Goal: Task Accomplishment & Management: Use online tool/utility

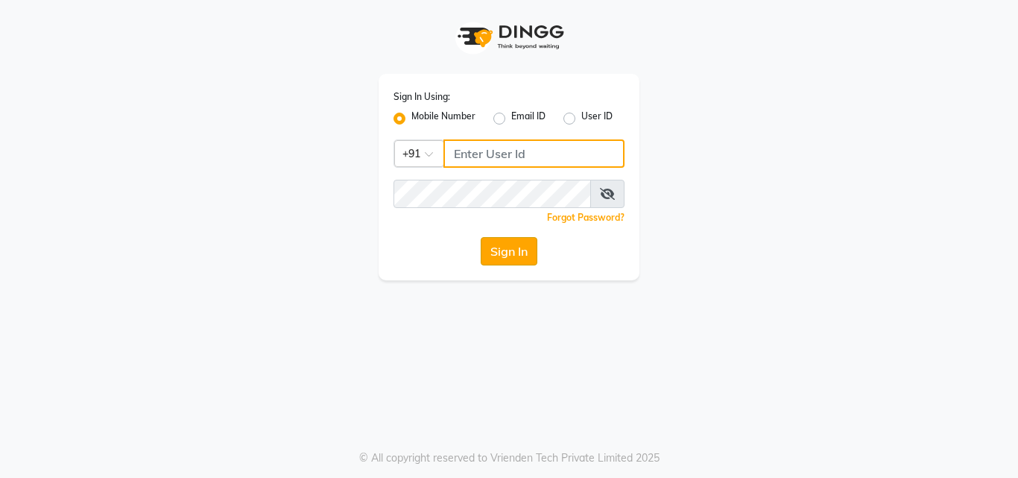
type input "9049785343"
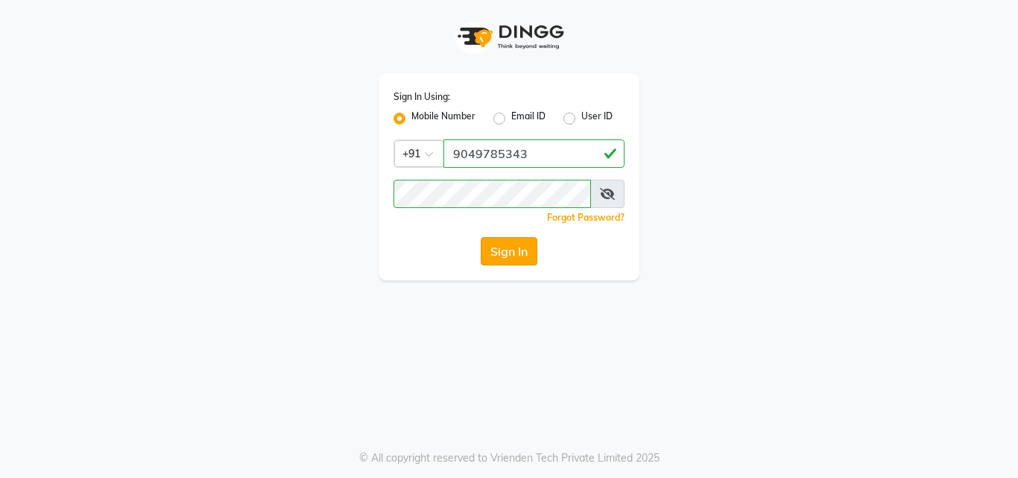
click at [489, 241] on button "Sign In" at bounding box center [509, 251] width 57 height 28
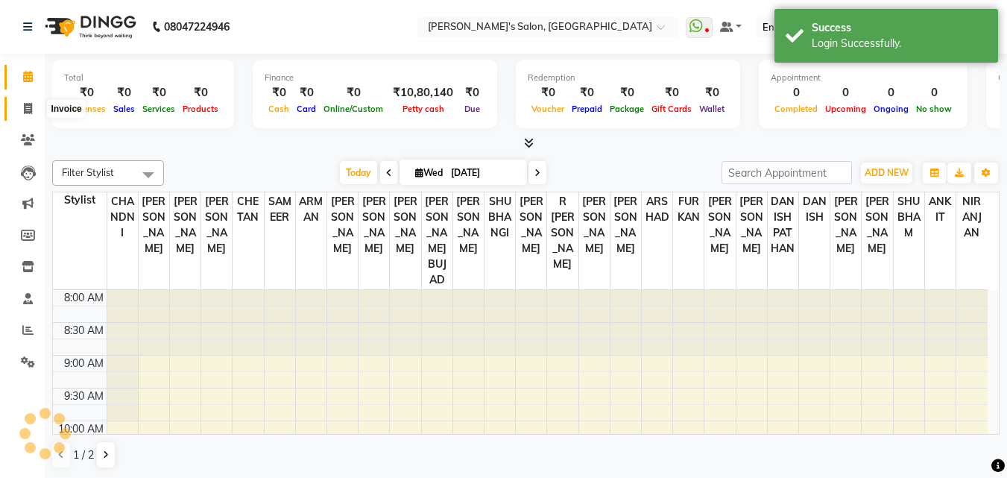
click at [26, 109] on icon at bounding box center [28, 108] width 8 height 11
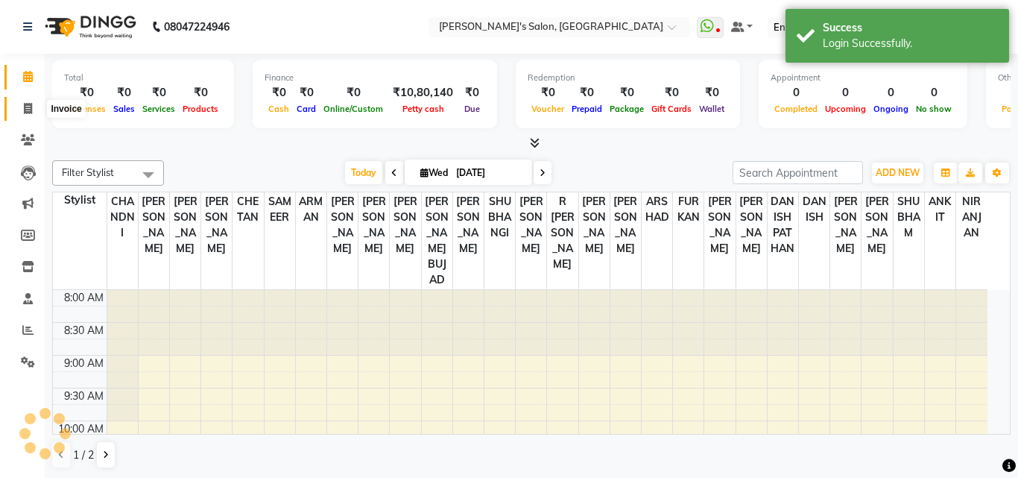
select select "service"
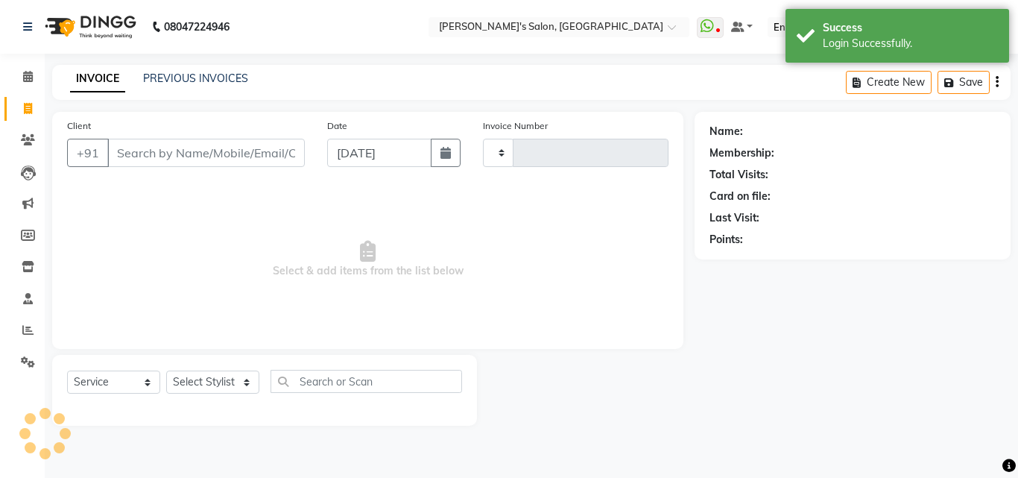
type input "0064"
select select "5023"
click at [221, 160] on input "Client" at bounding box center [205, 153] width 197 height 28
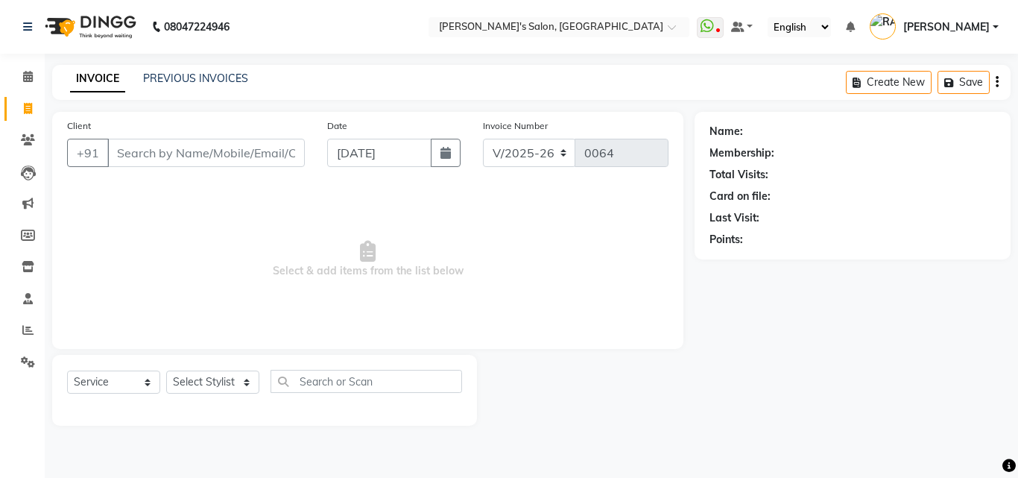
click at [235, 136] on div "Client +91" at bounding box center [186, 148] width 260 height 61
click at [242, 160] on input "Client" at bounding box center [205, 153] width 197 height 28
type input "9209949734"
click at [267, 157] on span "Add Client" at bounding box center [266, 152] width 59 height 15
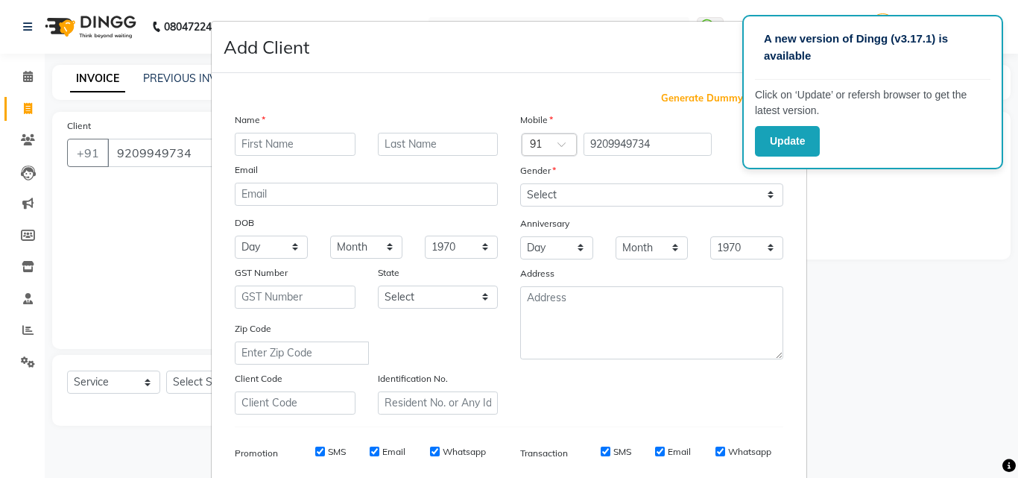
click at [278, 146] on input "text" at bounding box center [295, 144] width 121 height 23
type input "PUSHKAR"
click at [543, 194] on select "Select [DEMOGRAPHIC_DATA] [DEMOGRAPHIC_DATA] Other Prefer Not To Say" at bounding box center [651, 194] width 263 height 23
select select "[DEMOGRAPHIC_DATA]"
click at [520, 183] on select "Select [DEMOGRAPHIC_DATA] [DEMOGRAPHIC_DATA] Other Prefer Not To Say" at bounding box center [651, 194] width 263 height 23
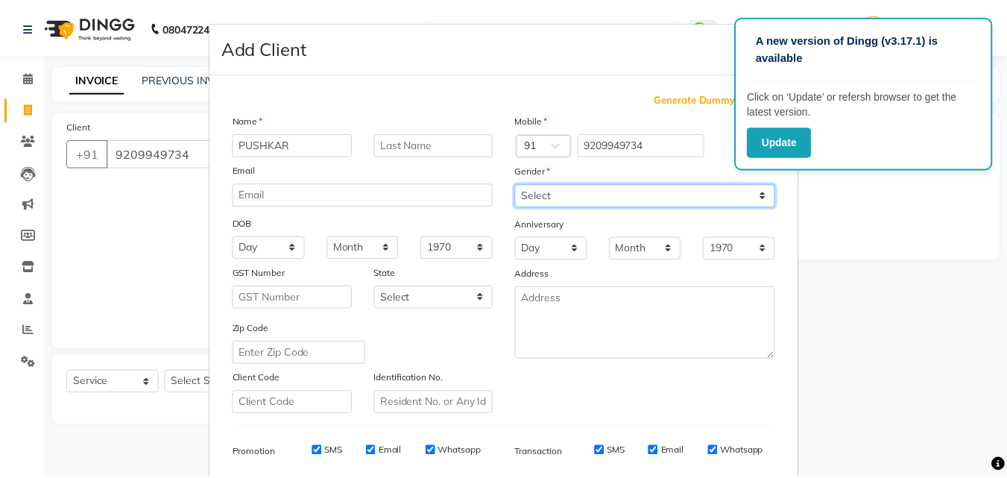
scroll to position [210, 0]
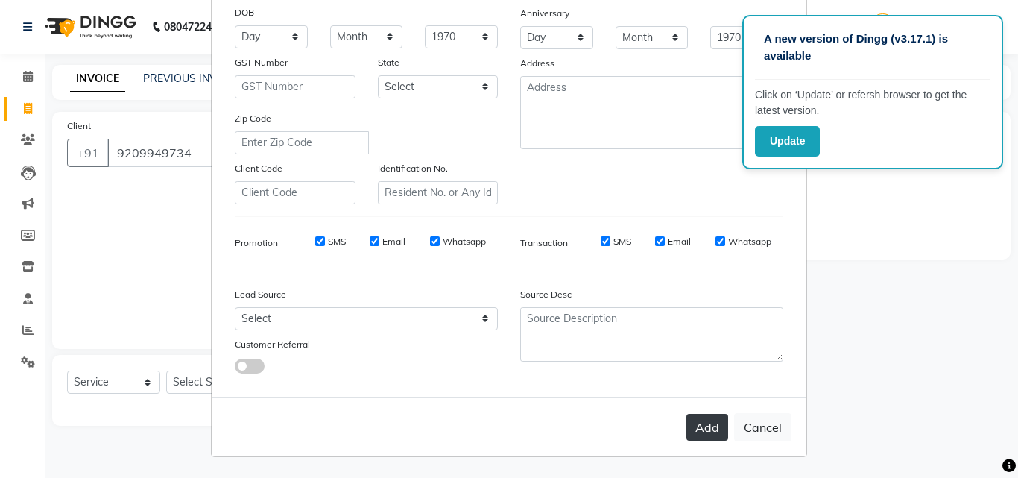
click at [698, 431] on button "Add" at bounding box center [707, 426] width 42 height 27
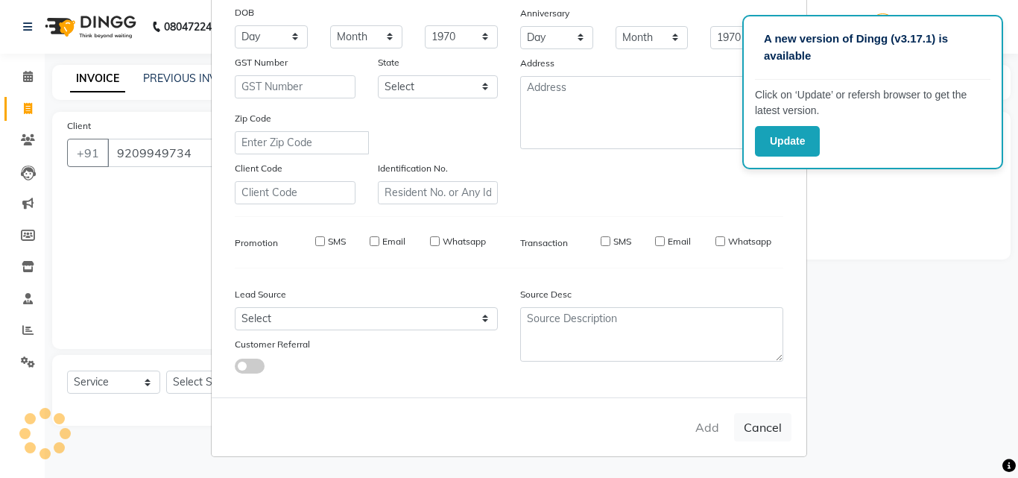
select select
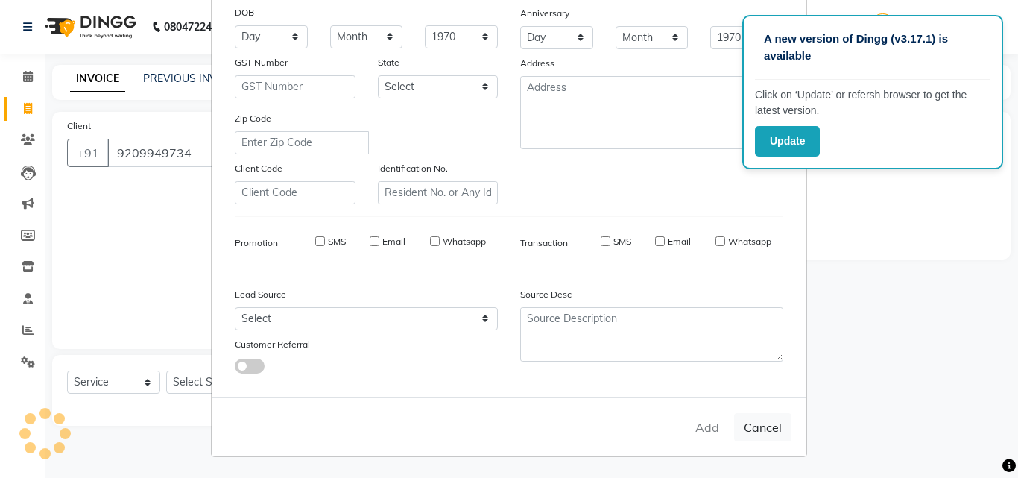
select select
checkbox input "false"
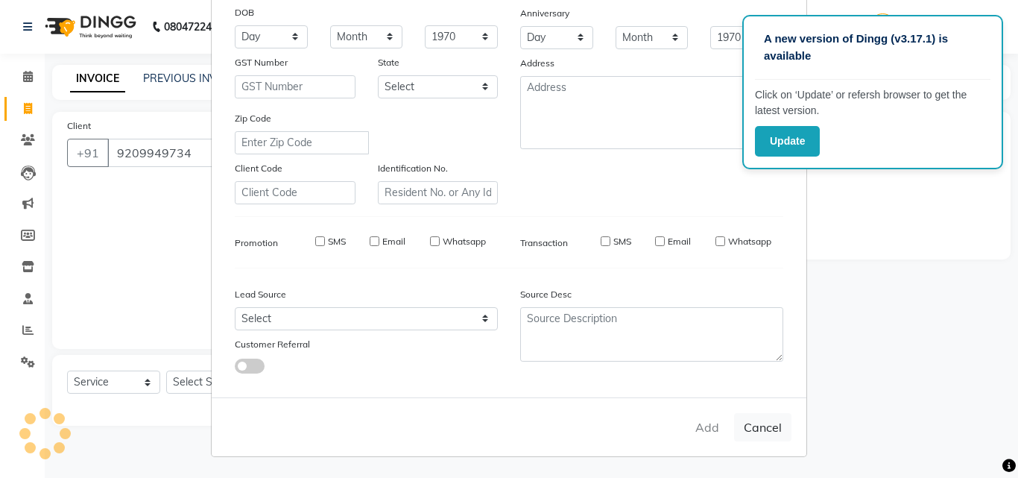
checkbox input "false"
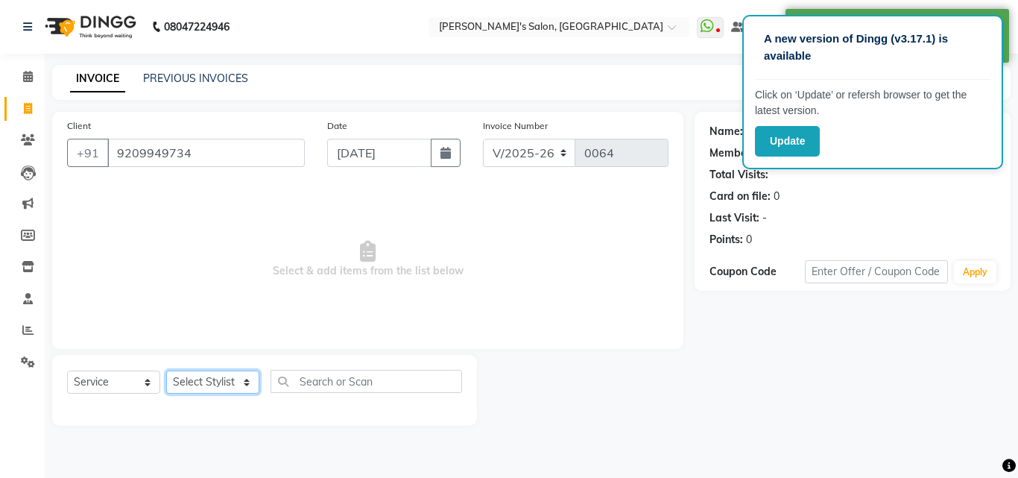
click at [181, 381] on select "Select Stylist [PERSON_NAME] ANKIT [PERSON_NAME] [PERSON_NAME] CHANDNI CHETAN D…" at bounding box center [212, 381] width 93 height 23
select select "31709"
click at [166, 370] on select "Select Stylist [PERSON_NAME] ANKIT [PERSON_NAME] [PERSON_NAME] CHANDNI CHETAN D…" at bounding box center [212, 381] width 93 height 23
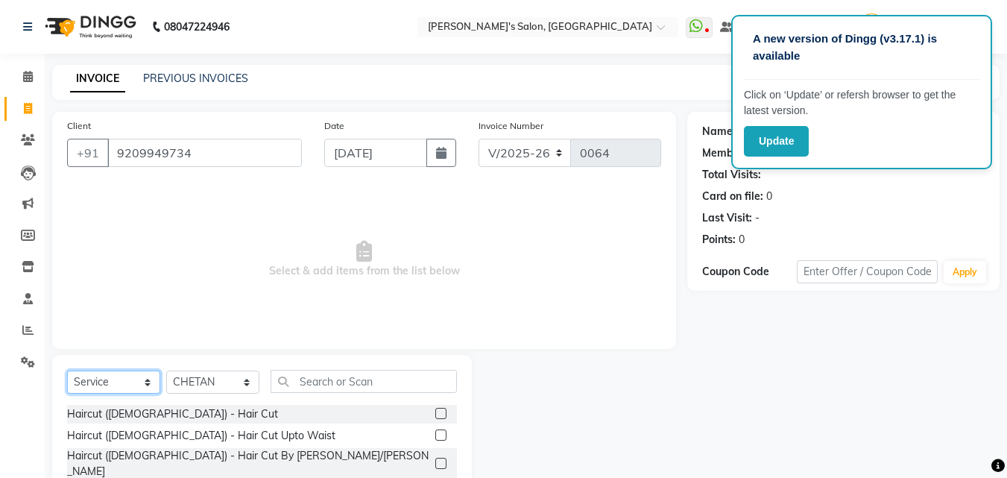
click at [116, 384] on select "Select Service Product Membership Package Voucher Prepaid Gift Card" at bounding box center [113, 381] width 93 height 23
click at [67, 370] on select "Select Service Product Membership Package Voucher Prepaid Gift Card" at bounding box center [113, 381] width 93 height 23
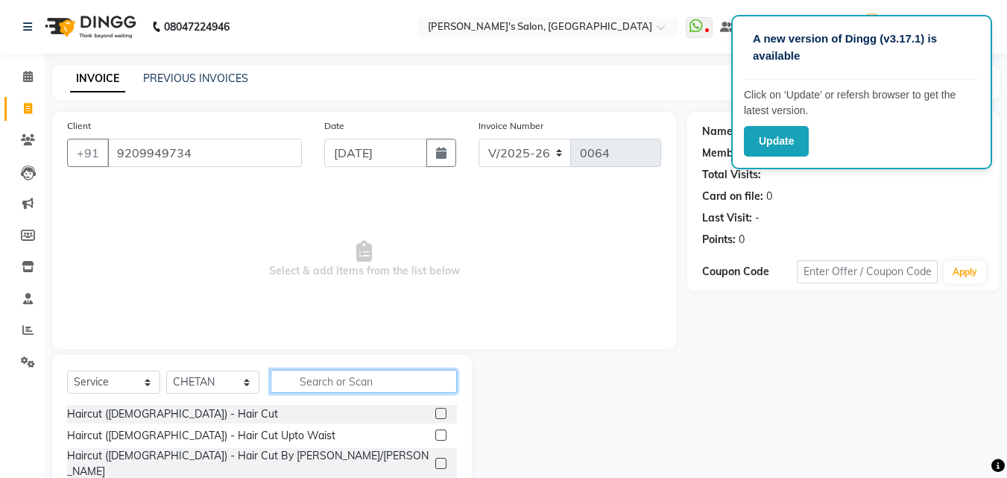
click at [325, 378] on input "text" at bounding box center [363, 381] width 186 height 23
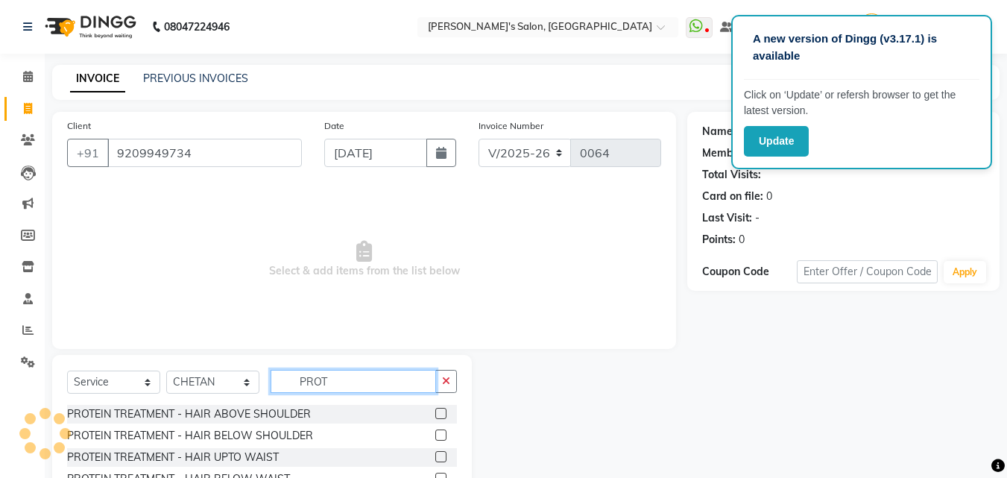
type input "PROT"
click at [439, 455] on label at bounding box center [440, 456] width 11 height 11
click at [439, 455] on input "checkbox" at bounding box center [440, 457] width 10 height 10
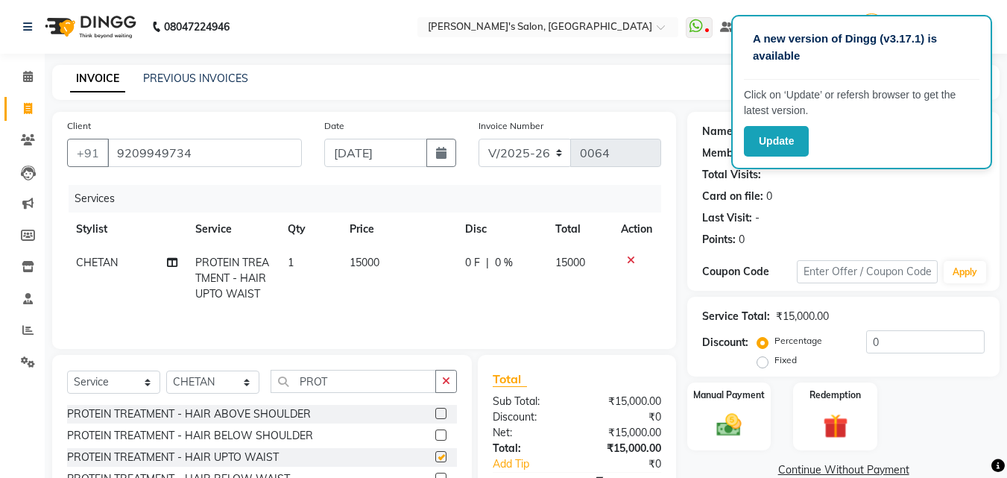
checkbox input "false"
click at [381, 262] on td "15000" at bounding box center [397, 278] width 115 height 65
select select "31709"
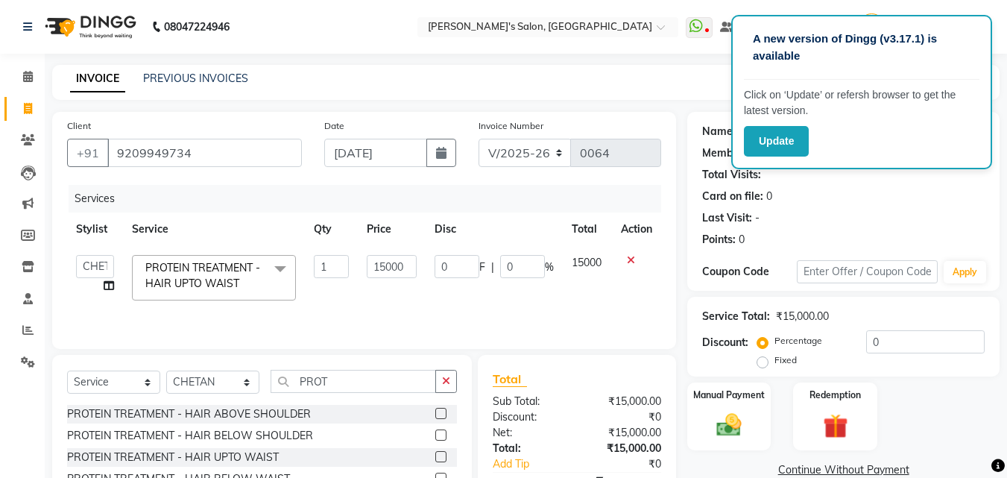
click at [381, 260] on input "15000" at bounding box center [392, 266] width 50 height 23
type input "12500"
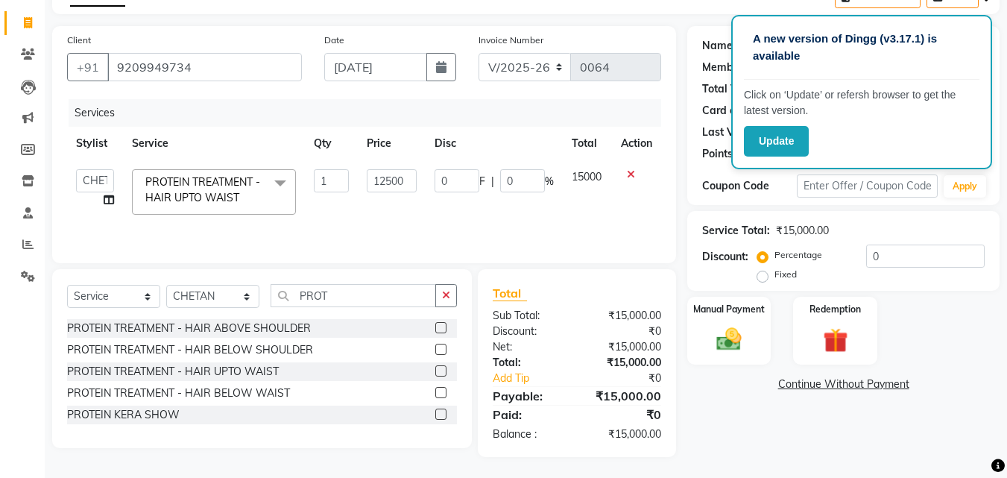
scroll to position [87, 0]
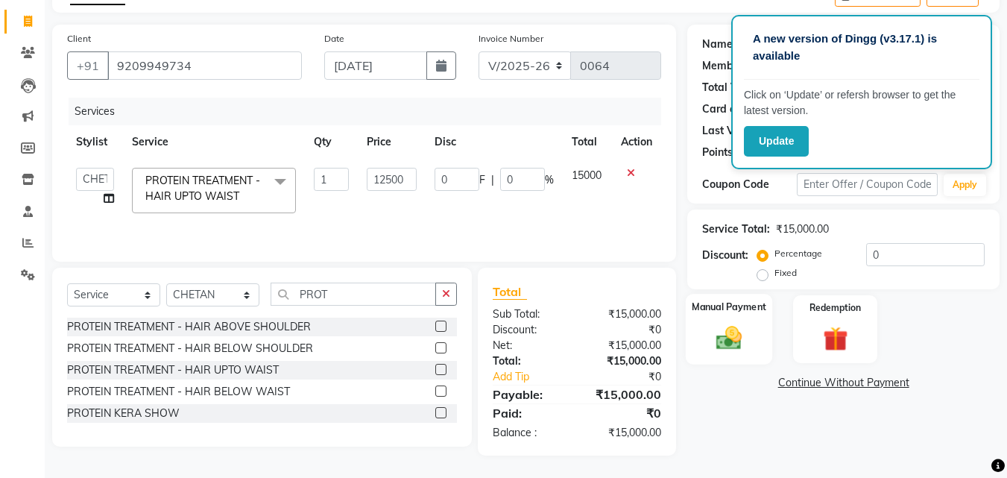
click at [717, 327] on img at bounding box center [729, 338] width 42 height 30
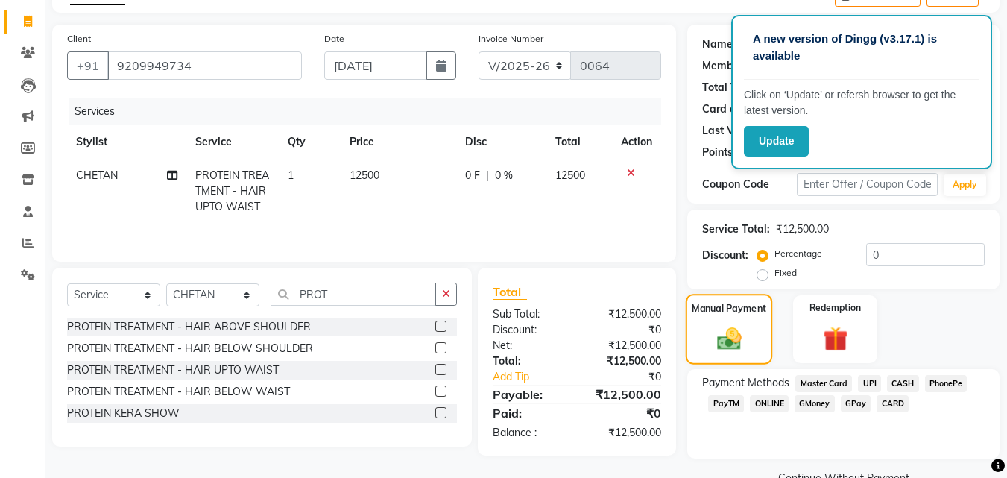
click at [719, 333] on img at bounding box center [728, 338] width 39 height 28
click at [902, 381] on span "CASH" at bounding box center [903, 383] width 32 height 17
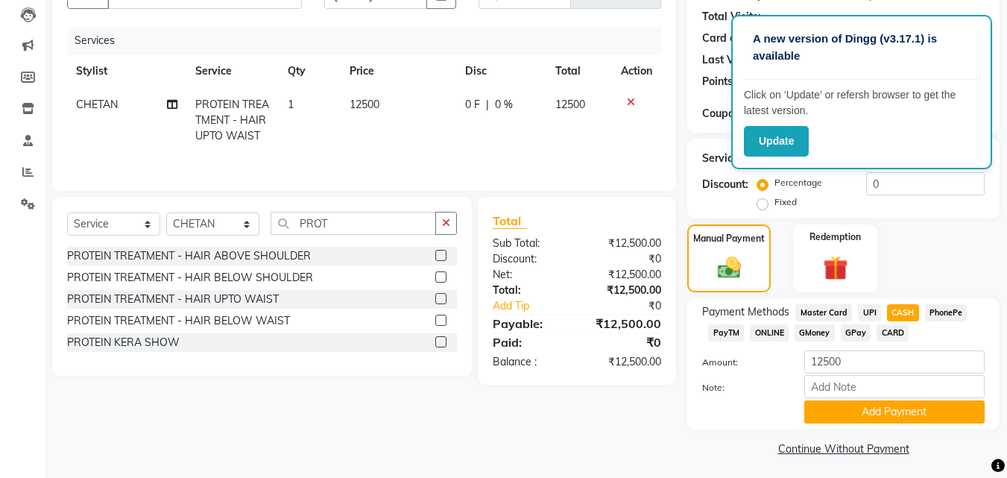
scroll to position [162, 0]
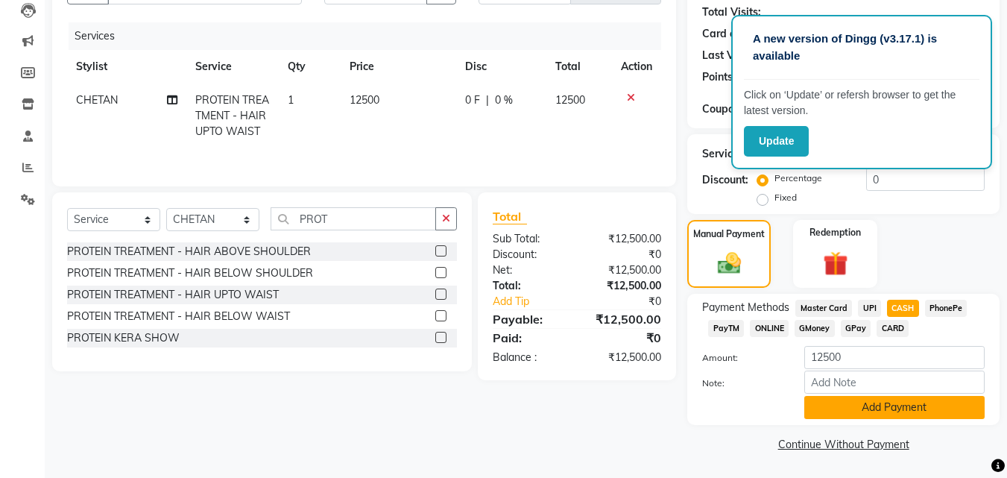
click at [869, 403] on button "Add Payment" at bounding box center [894, 407] width 180 height 23
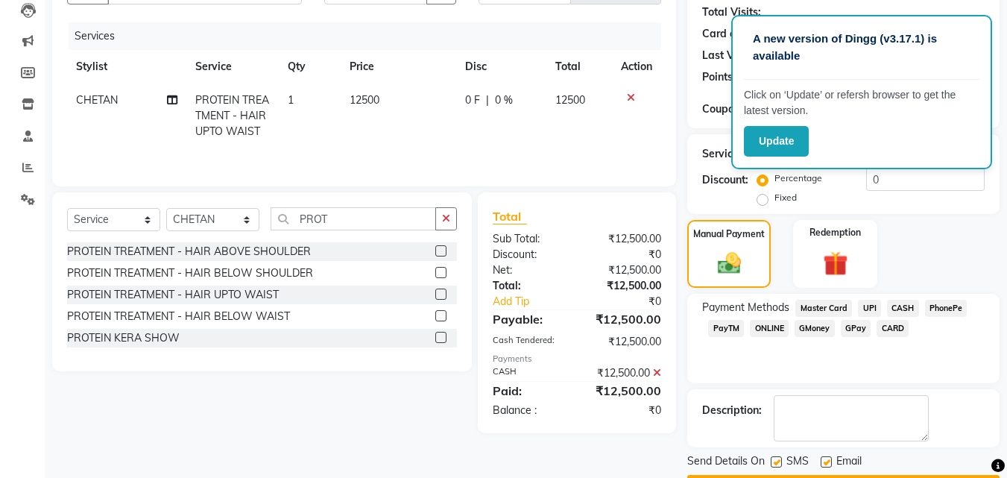
scroll to position [205, 0]
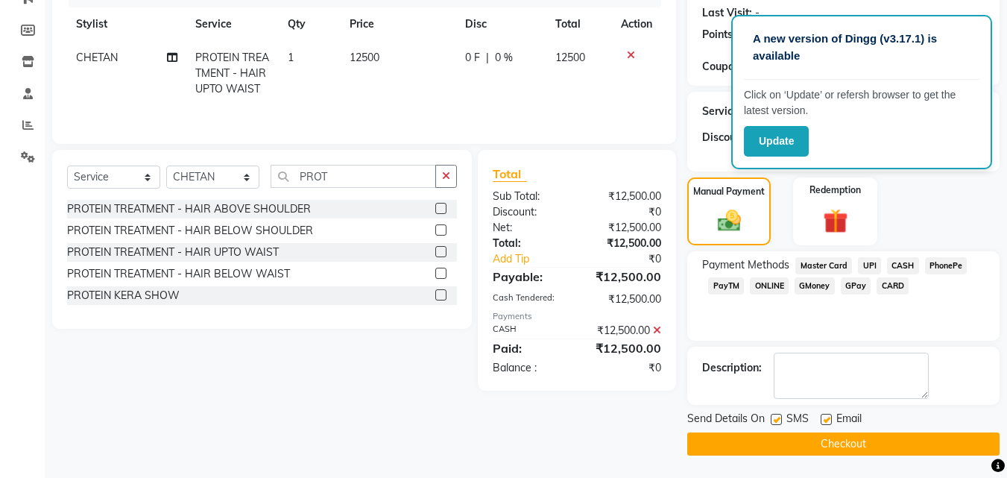
click at [824, 418] on label at bounding box center [825, 418] width 11 height 11
click at [824, 418] on input "checkbox" at bounding box center [825, 420] width 10 height 10
checkbox input "false"
click at [824, 435] on button "Checkout" at bounding box center [843, 443] width 312 height 23
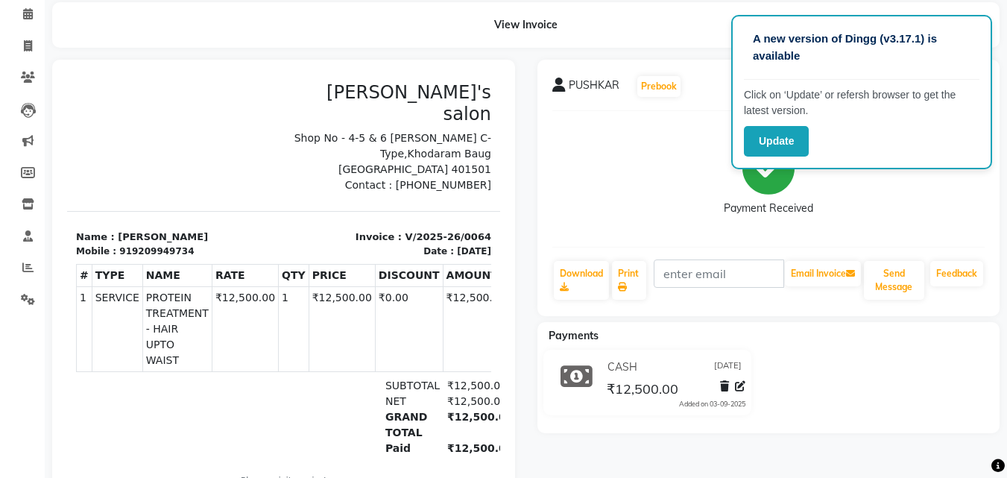
scroll to position [124, 0]
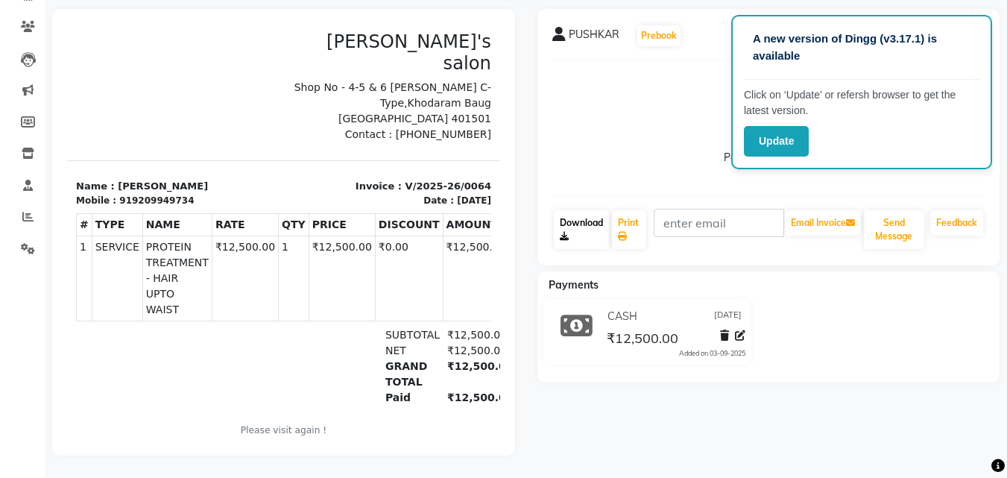
click at [579, 220] on link "Download" at bounding box center [581, 229] width 55 height 39
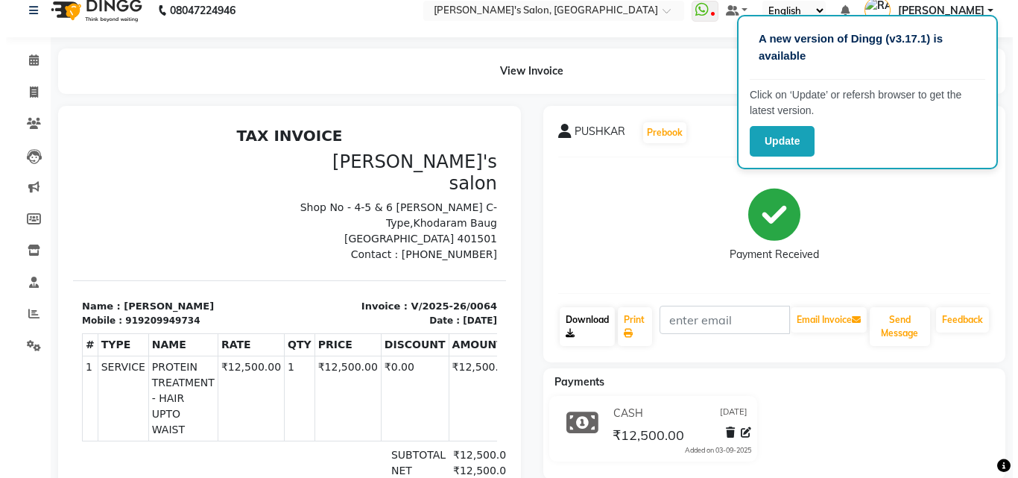
scroll to position [0, 0]
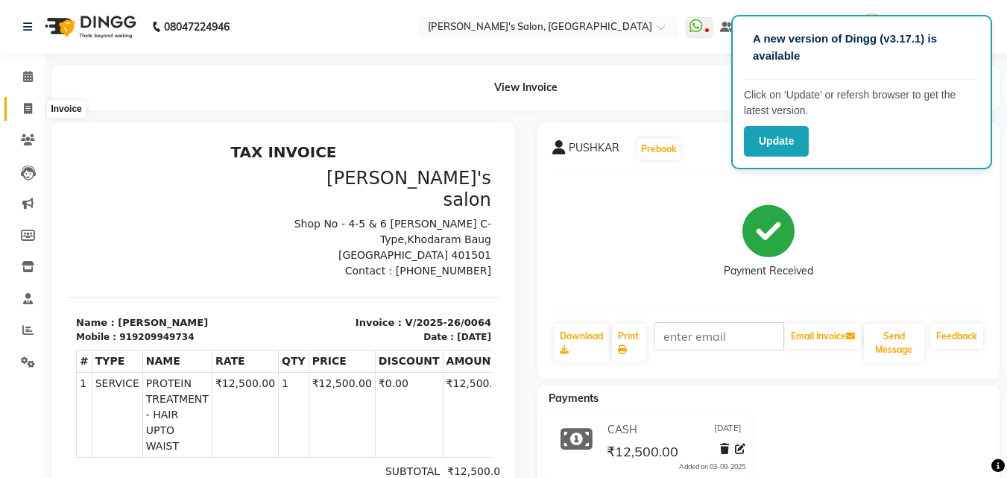
click at [25, 105] on icon at bounding box center [28, 108] width 8 height 11
select select "5023"
select select "service"
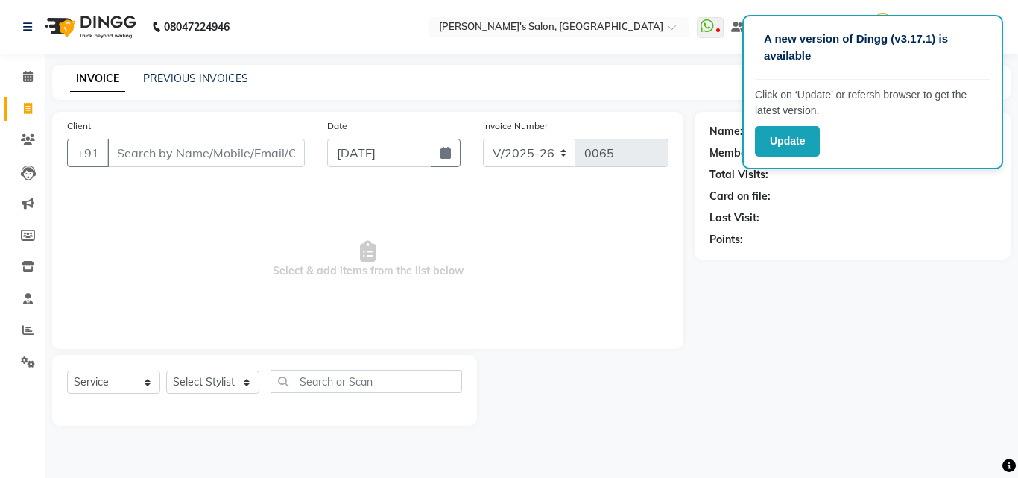
click at [237, 154] on input "Client" at bounding box center [205, 153] width 197 height 28
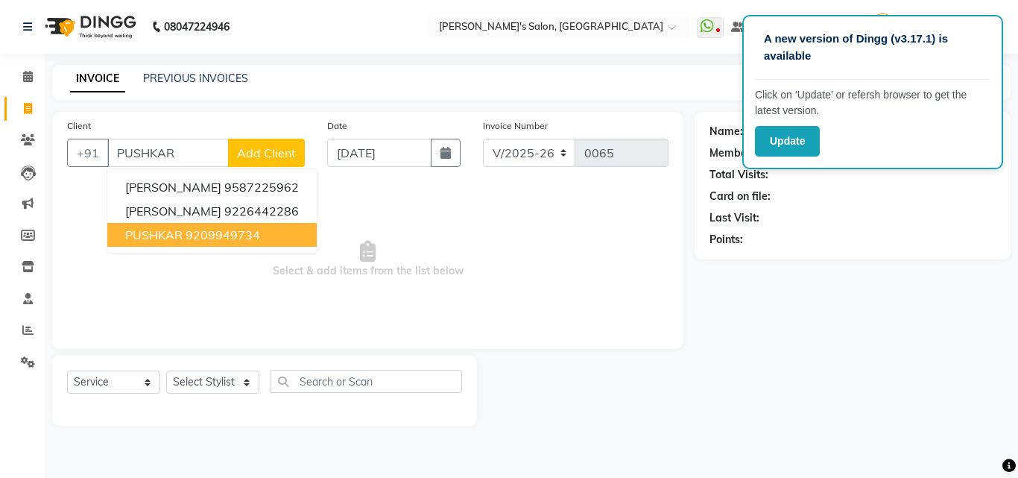
click at [235, 238] on ngb-highlight "9209949734" at bounding box center [223, 234] width 75 height 15
type input "9209949734"
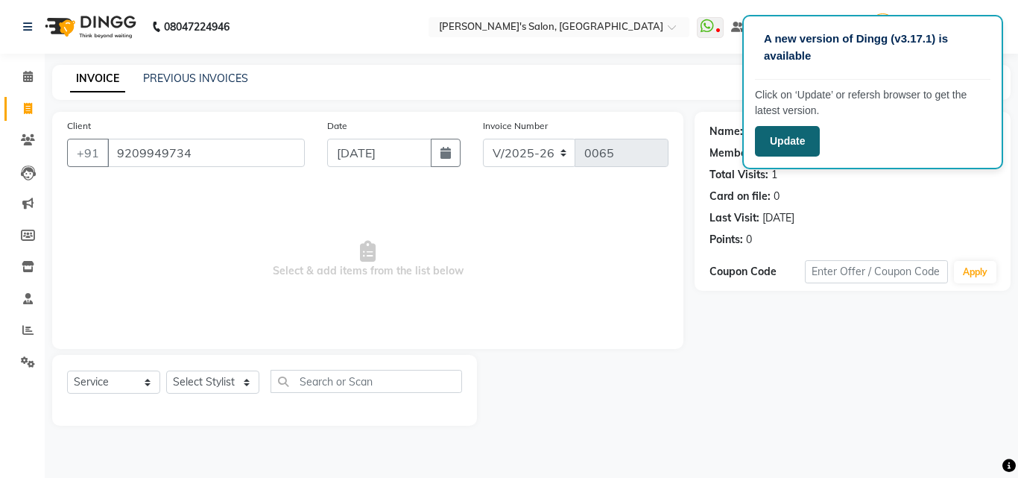
click at [798, 150] on button "Update" at bounding box center [787, 141] width 65 height 31
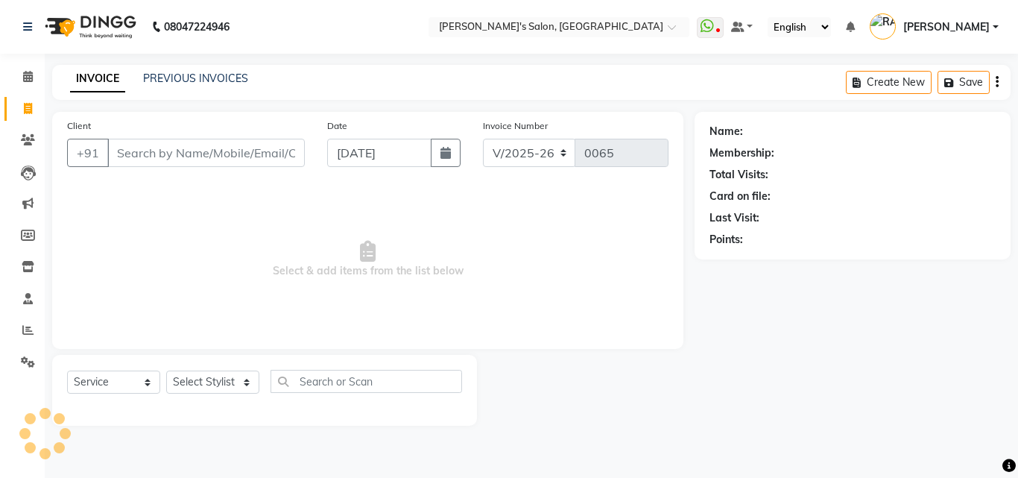
select select "5023"
select select "service"
click at [209, 151] on input "Client" at bounding box center [205, 153] width 197 height 28
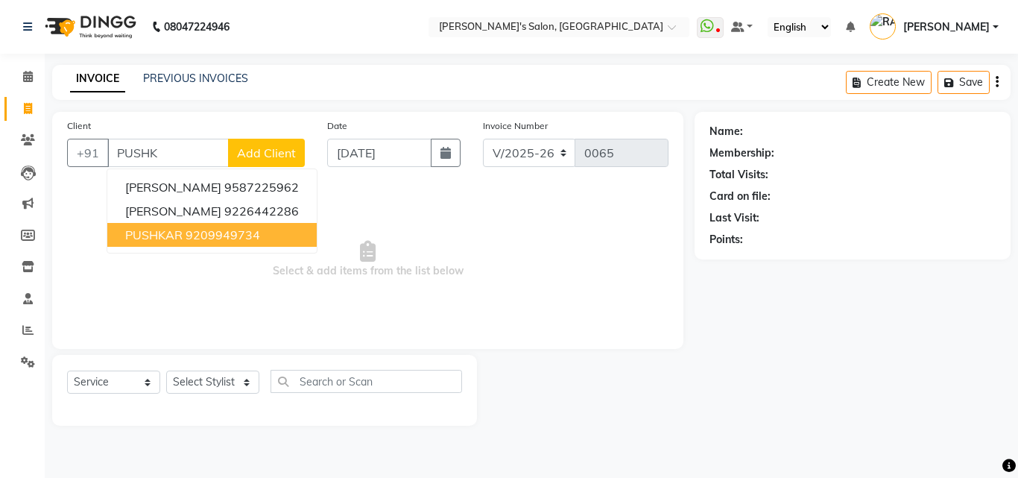
click at [259, 241] on ngb-highlight "9209949734" at bounding box center [223, 234] width 75 height 15
type input "9209949734"
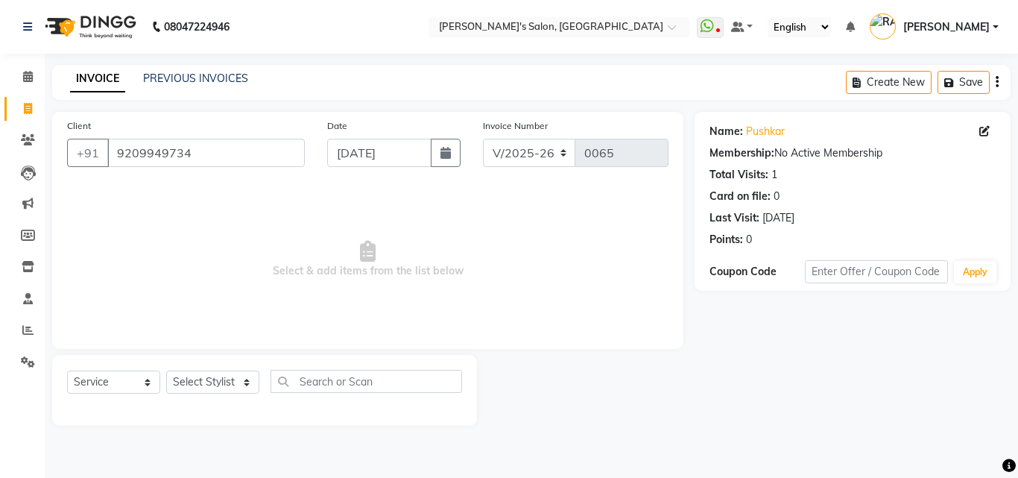
click at [977, 130] on div "Name: [PERSON_NAME]" at bounding box center [852, 132] width 286 height 16
click at [983, 128] on icon at bounding box center [984, 131] width 10 height 10
select select "[DEMOGRAPHIC_DATA]"
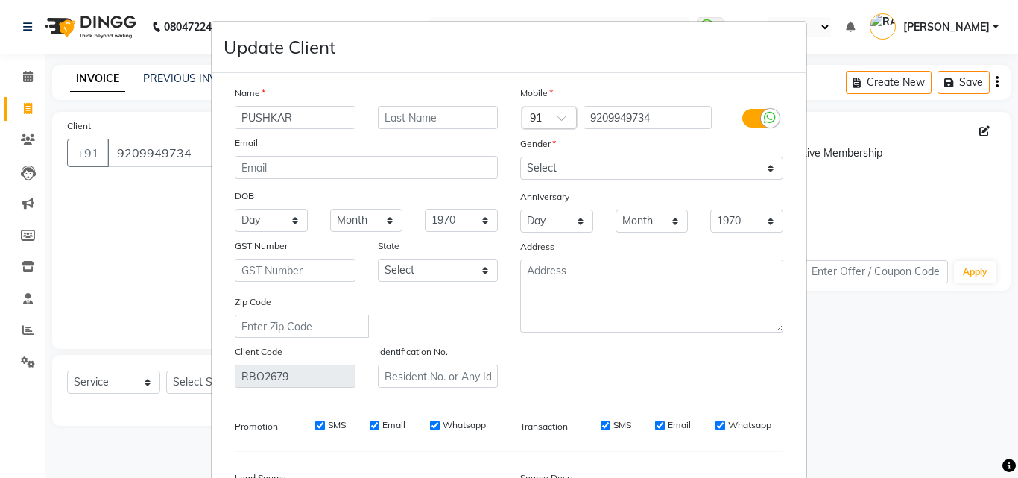
drag, startPoint x: 294, startPoint y: 118, endPoint x: 221, endPoint y: 132, distance: 73.5
click at [224, 132] on div "Name PUSHKAR Email DOB Day 01 02 03 04 05 06 07 08 09 10 11 12 13 14 15 16 17 1…" at bounding box center [366, 236] width 285 height 302
type input "MANISHA"
click at [390, 112] on input "text" at bounding box center [438, 117] width 121 height 23
type input "MERE"
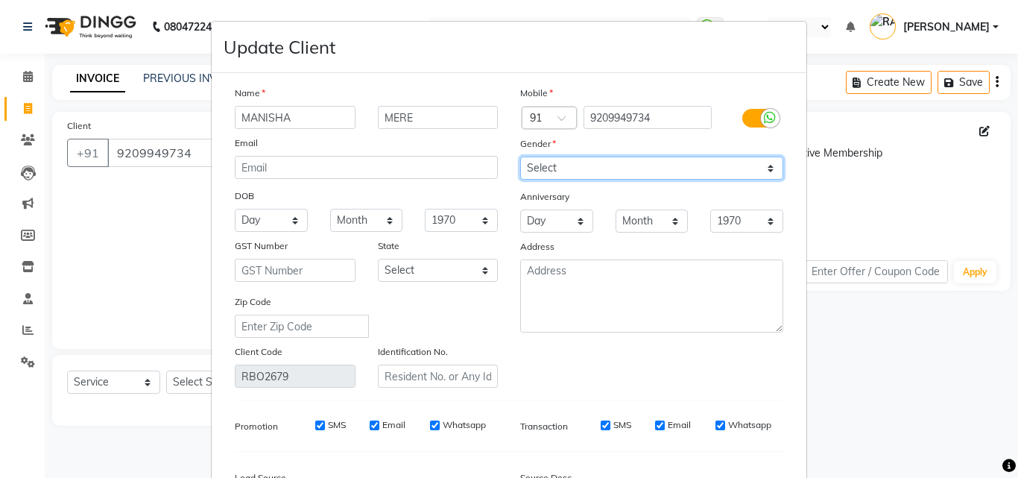
click at [542, 168] on select "Select [DEMOGRAPHIC_DATA] [DEMOGRAPHIC_DATA] Other Prefer Not To Say" at bounding box center [651, 167] width 263 height 23
select select "[DEMOGRAPHIC_DATA]"
click at [520, 156] on select "Select [DEMOGRAPHIC_DATA] [DEMOGRAPHIC_DATA] Other Prefer Not To Say" at bounding box center [651, 167] width 263 height 23
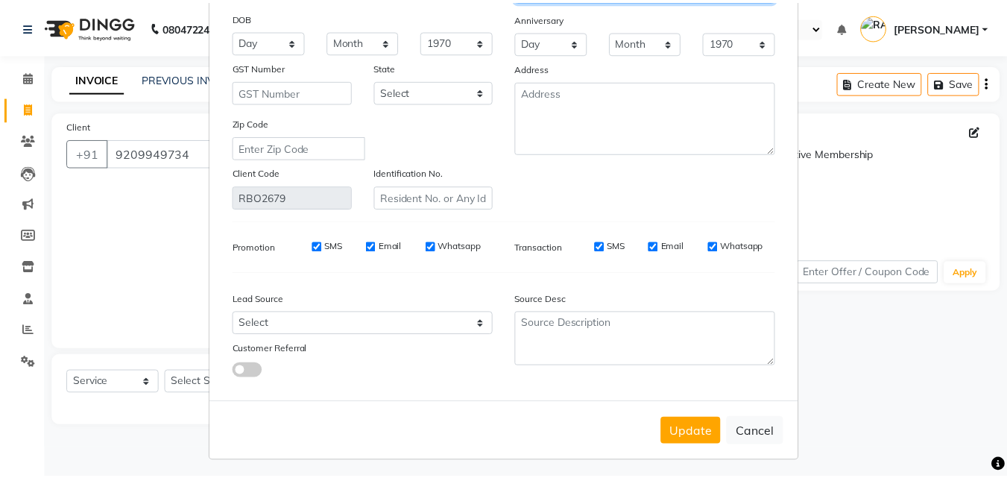
scroll to position [183, 0]
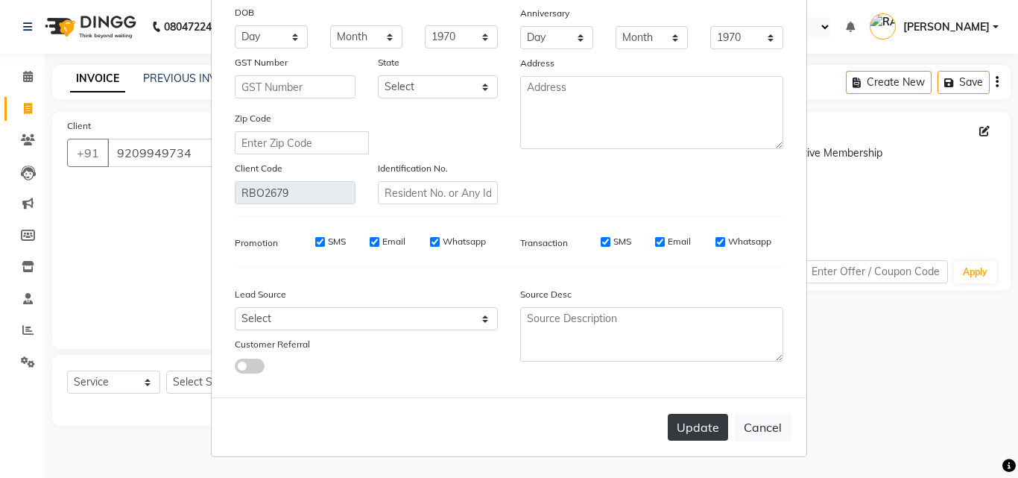
click at [700, 426] on button "Update" at bounding box center [698, 426] width 60 height 27
select select
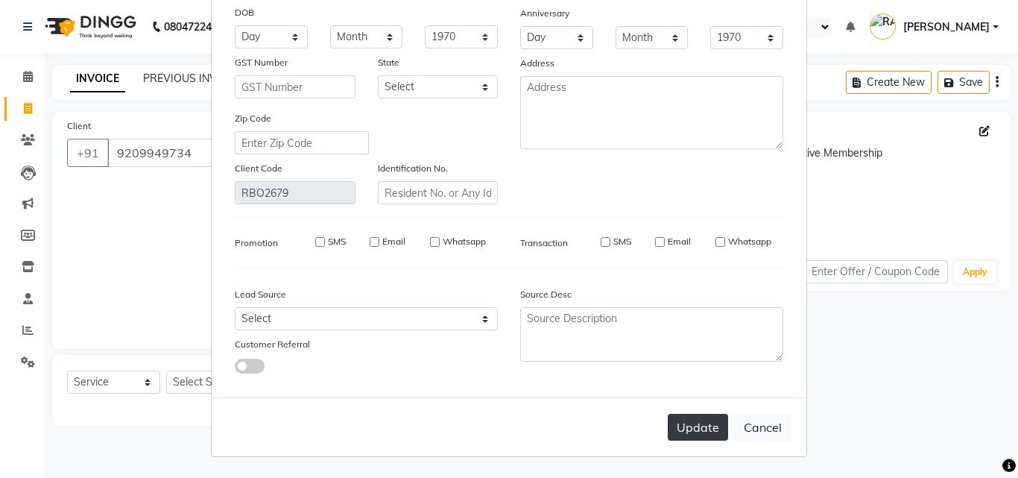
select select
checkbox input "false"
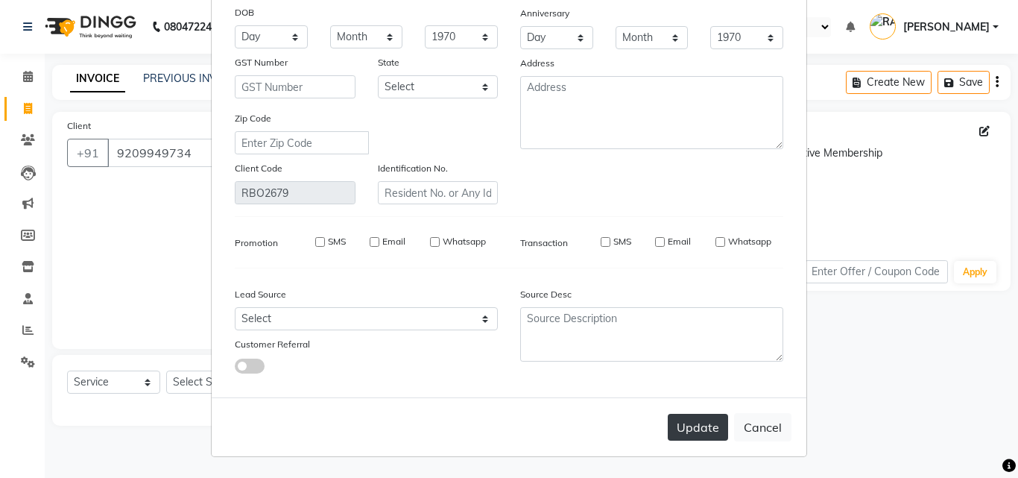
checkbox input "false"
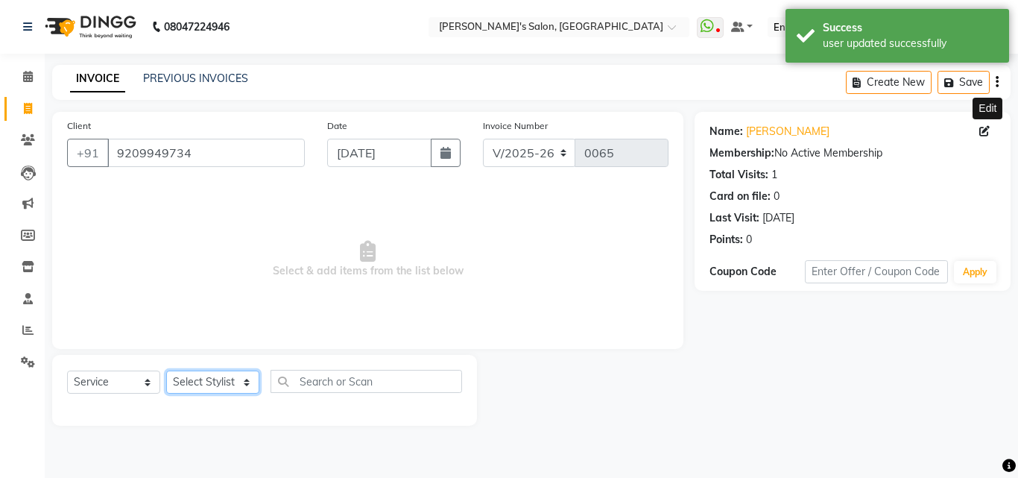
click at [214, 378] on select "Select Stylist [PERSON_NAME] ANKIT [PERSON_NAME] [PERSON_NAME] CHANDNI CHETAN D…" at bounding box center [212, 381] width 93 height 23
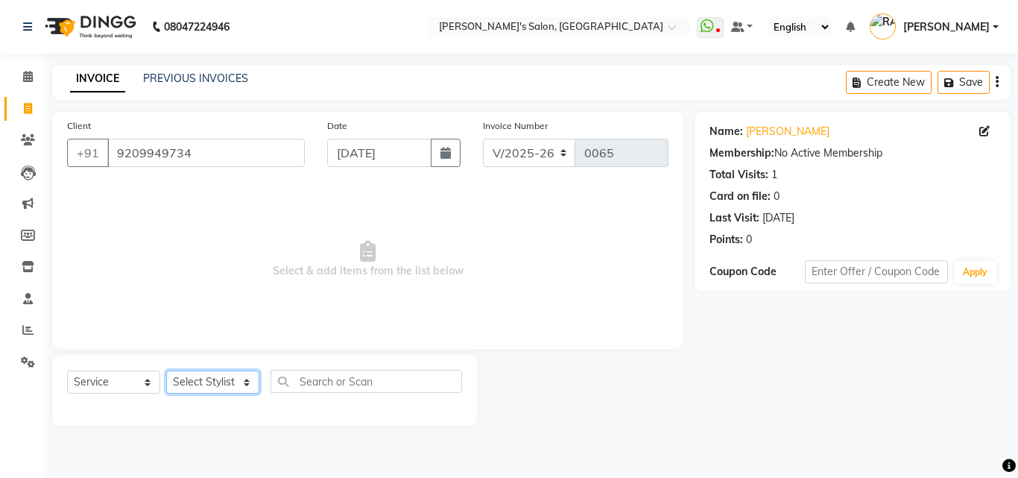
select select "31709"
click at [166, 370] on select "Select Stylist [PERSON_NAME] ANKIT [PERSON_NAME] [PERSON_NAME] CHANDNI CHETAN D…" at bounding box center [212, 381] width 93 height 23
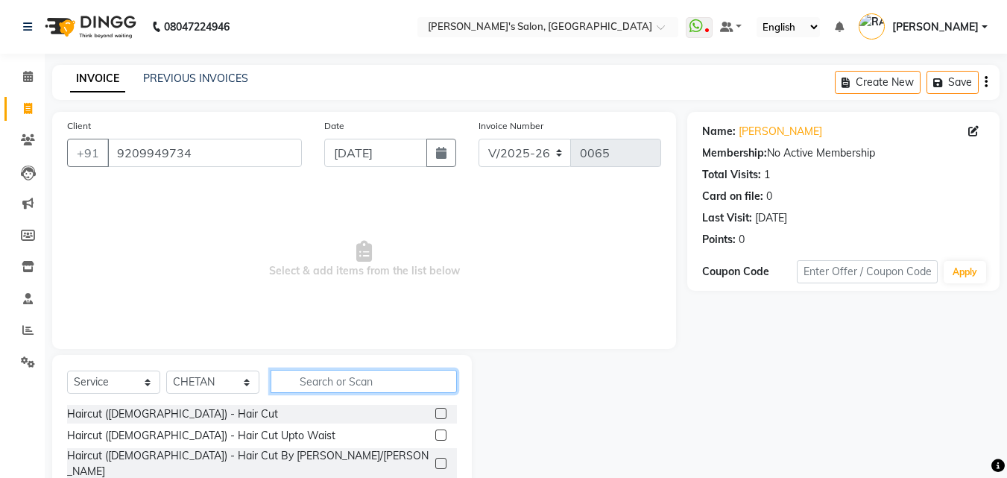
click at [320, 375] on input "text" at bounding box center [363, 381] width 186 height 23
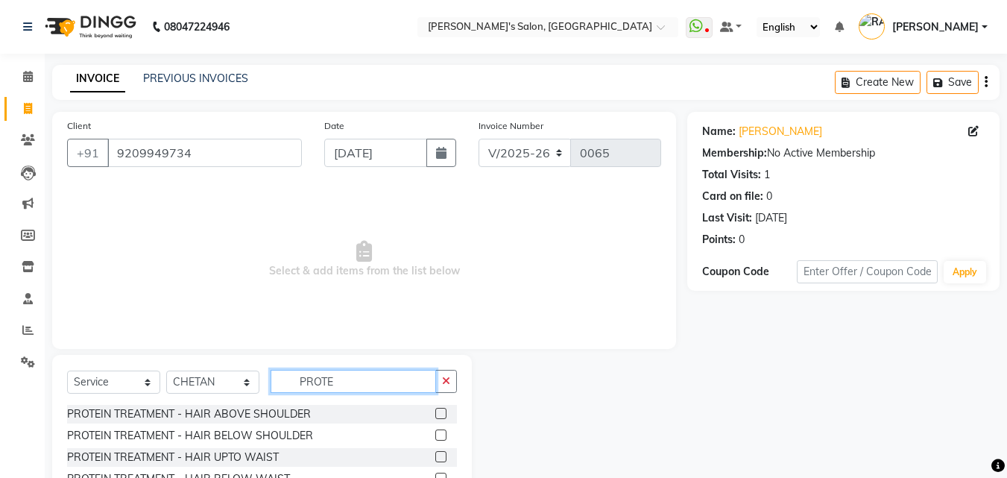
type input "PROTE"
click at [441, 454] on label at bounding box center [440, 456] width 11 height 11
click at [441, 454] on input "checkbox" at bounding box center [440, 457] width 10 height 10
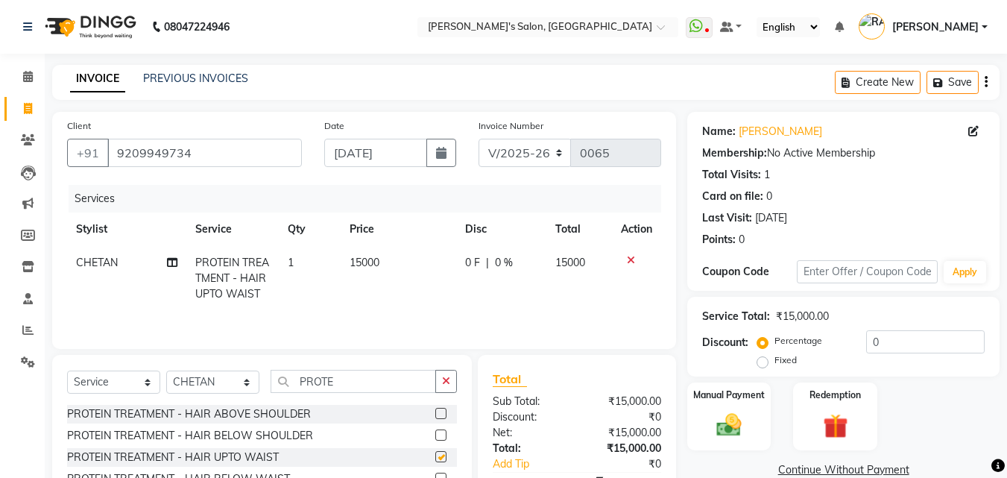
checkbox input "false"
click at [372, 263] on span "15000" at bounding box center [364, 262] width 30 height 13
select select "31709"
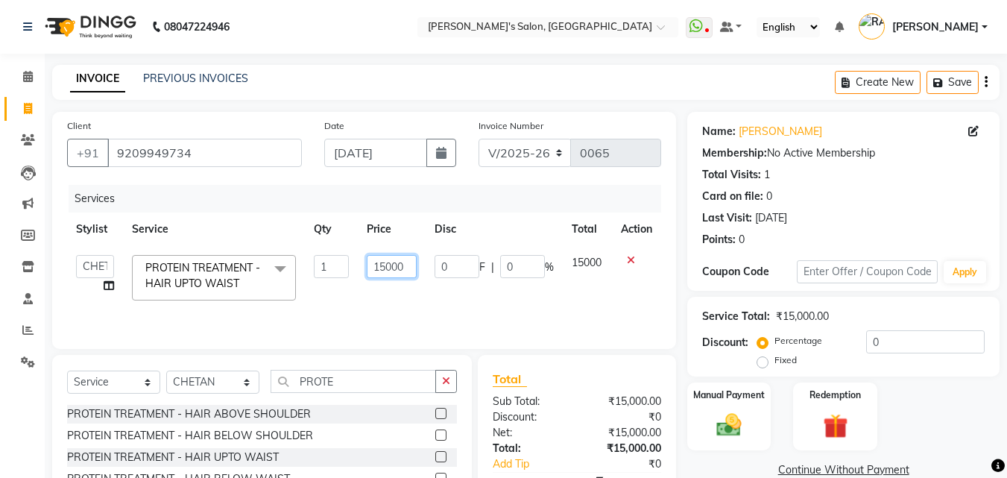
click at [371, 263] on input "15000" at bounding box center [392, 266] width 50 height 23
type input "12500"
click at [471, 289] on td "0 F | 0 %" at bounding box center [493, 277] width 137 height 63
select select "31709"
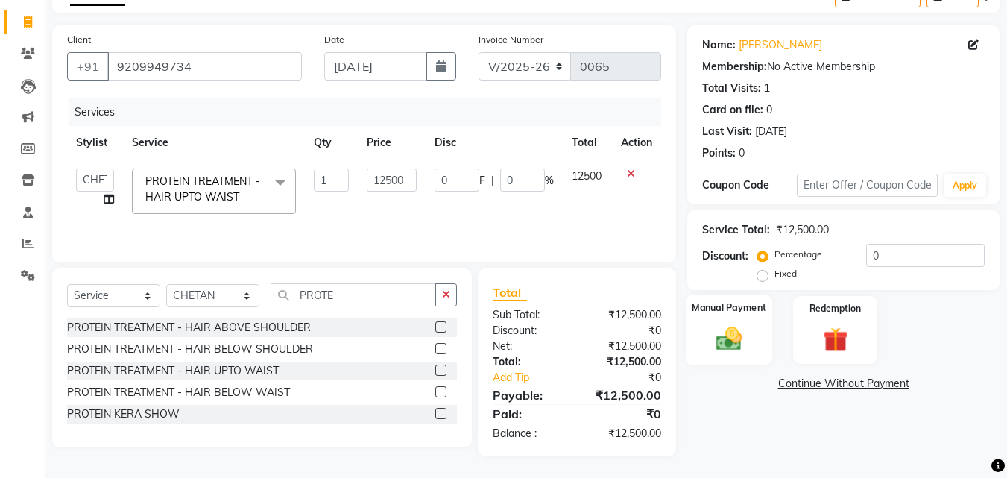
scroll to position [87, 0]
click at [720, 351] on img at bounding box center [729, 338] width 42 height 30
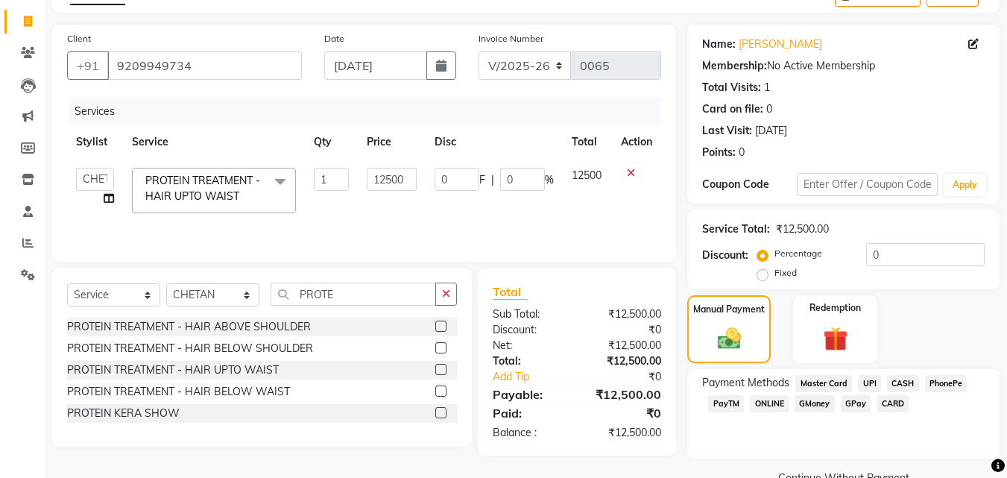
click at [898, 378] on span "CASH" at bounding box center [903, 383] width 32 height 17
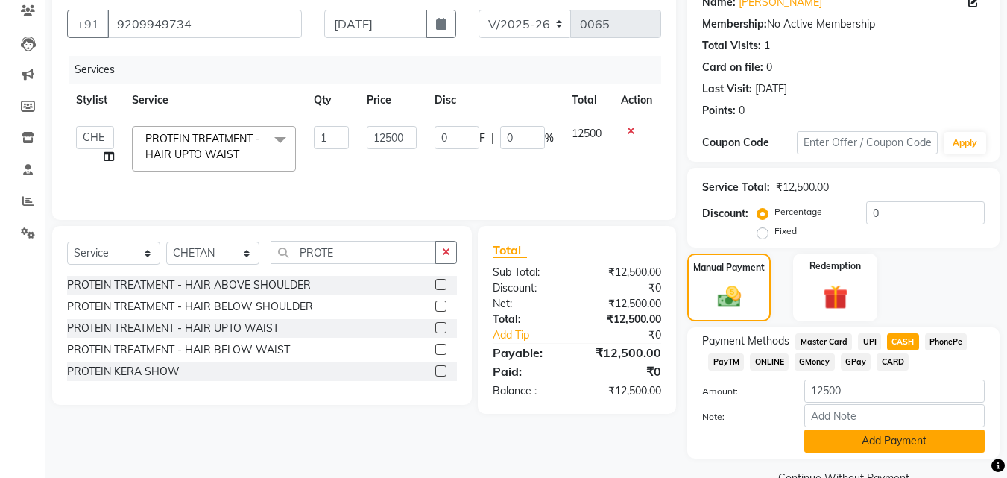
scroll to position [162, 0]
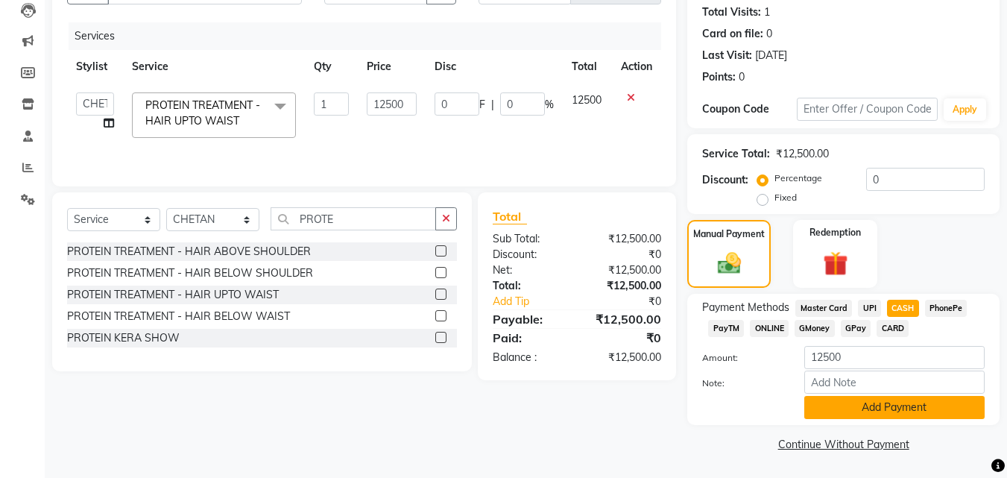
click at [852, 408] on button "Add Payment" at bounding box center [894, 407] width 180 height 23
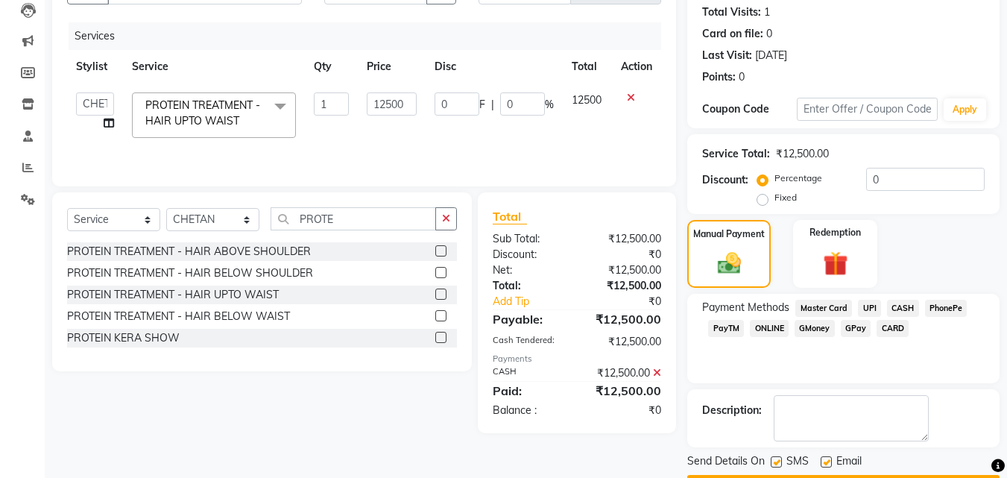
click at [825, 463] on label at bounding box center [825, 461] width 11 height 11
click at [825, 463] on input "checkbox" at bounding box center [825, 462] width 10 height 10
checkbox input "false"
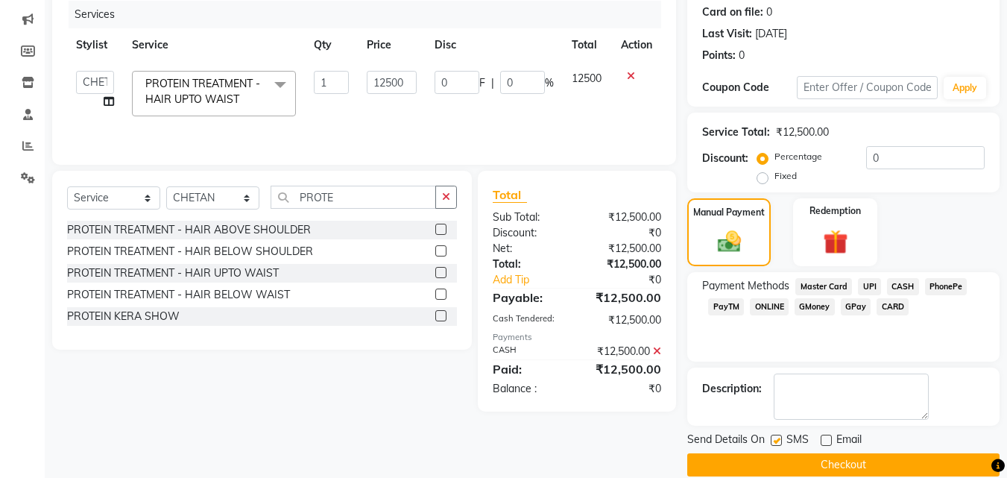
scroll to position [205, 0]
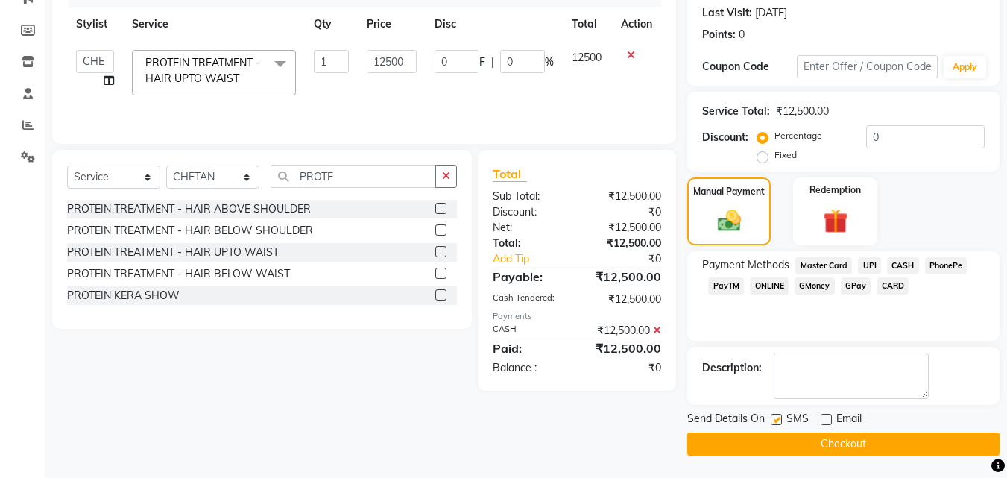
click at [831, 438] on button "Checkout" at bounding box center [843, 443] width 312 height 23
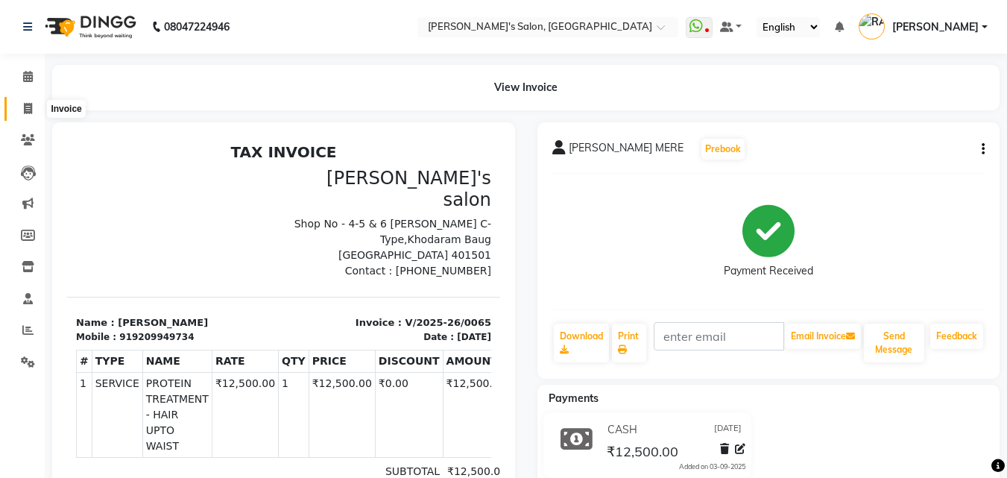
click at [31, 104] on icon at bounding box center [28, 108] width 8 height 11
select select "service"
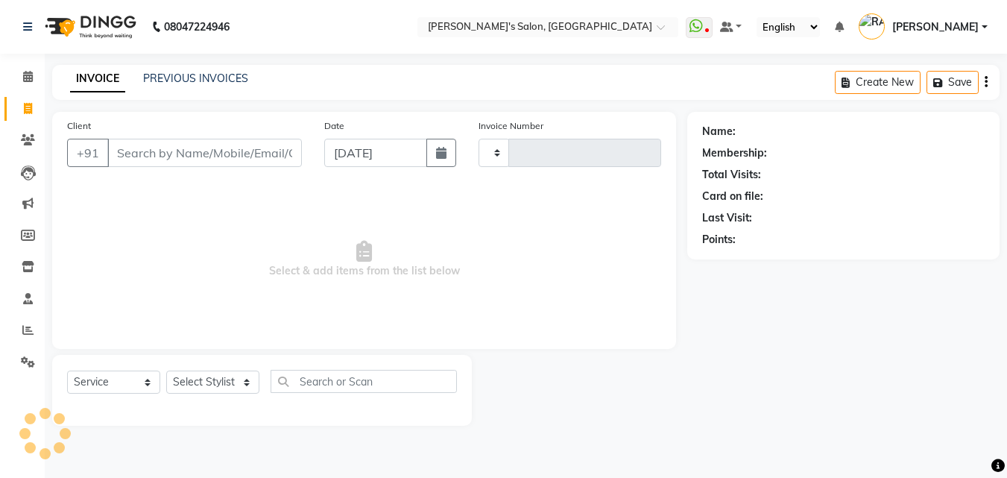
type input "0066"
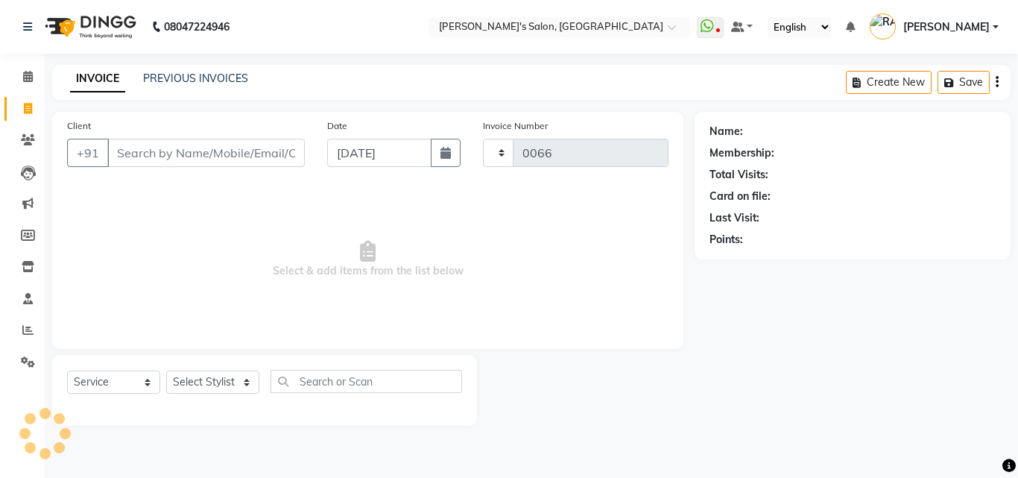
select select "5023"
click at [204, 80] on link "PREVIOUS INVOICES" at bounding box center [195, 78] width 105 height 13
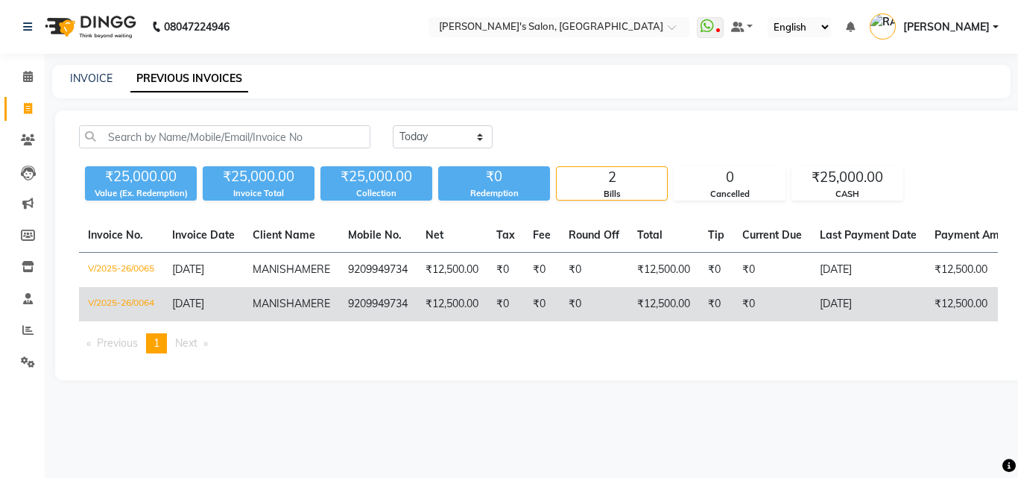
click at [449, 314] on td "₹12,500.00" at bounding box center [451, 304] width 71 height 34
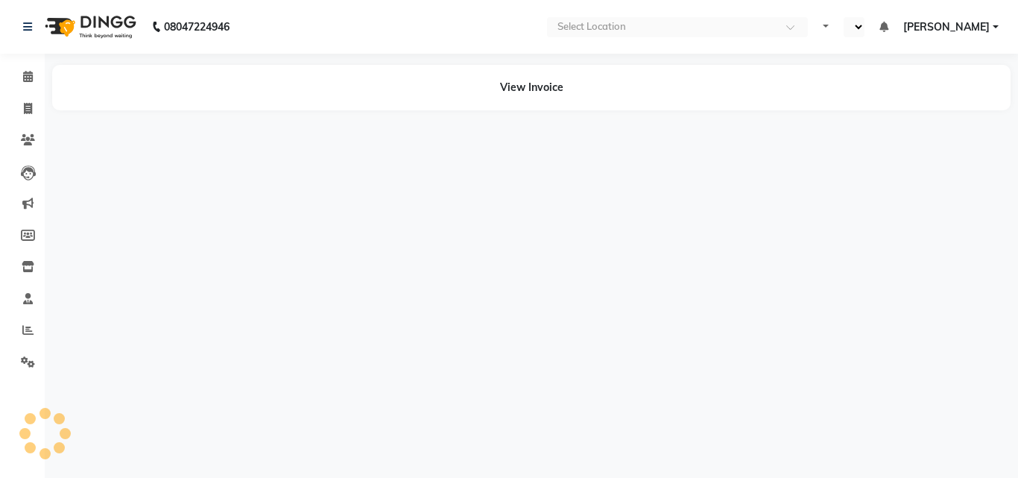
select select "en"
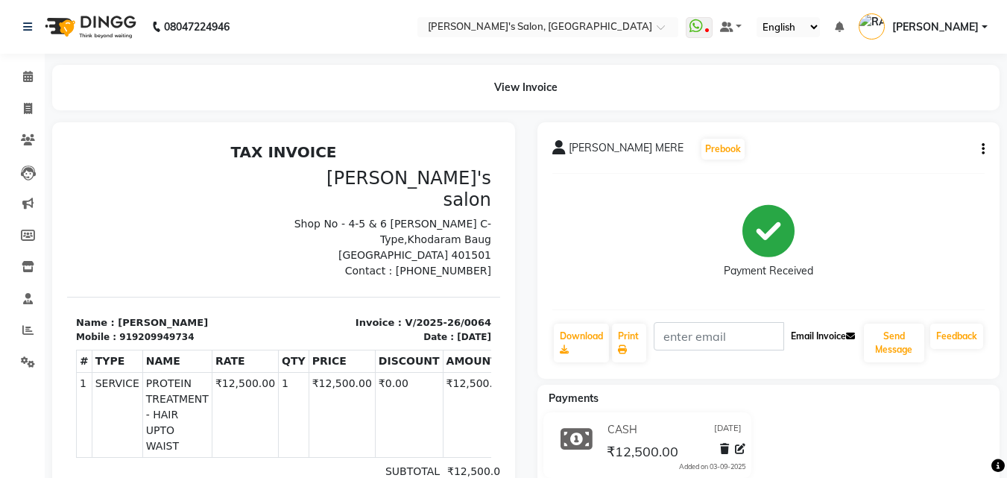
click at [822, 333] on button "Email Invoice" at bounding box center [823, 335] width 76 height 25
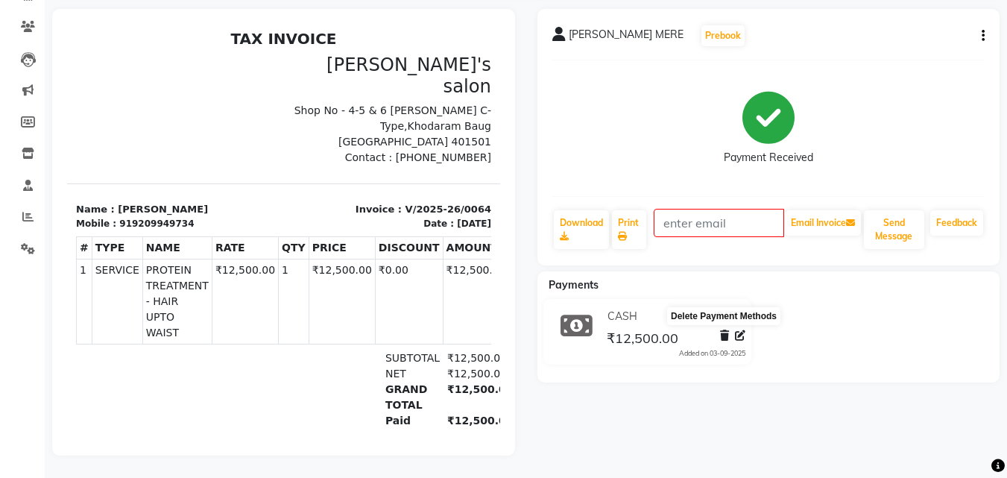
click at [725, 330] on icon at bounding box center [724, 335] width 9 height 10
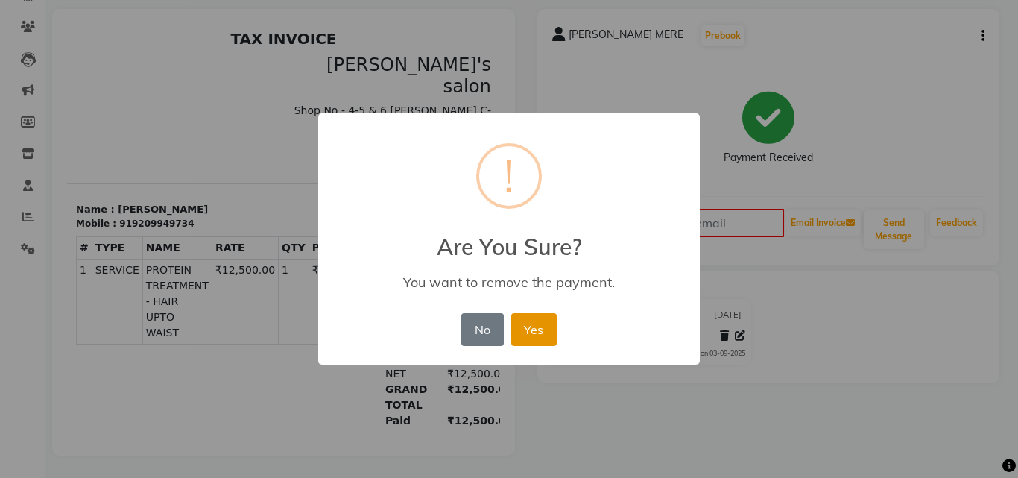
click at [539, 332] on button "Yes" at bounding box center [533, 329] width 45 height 33
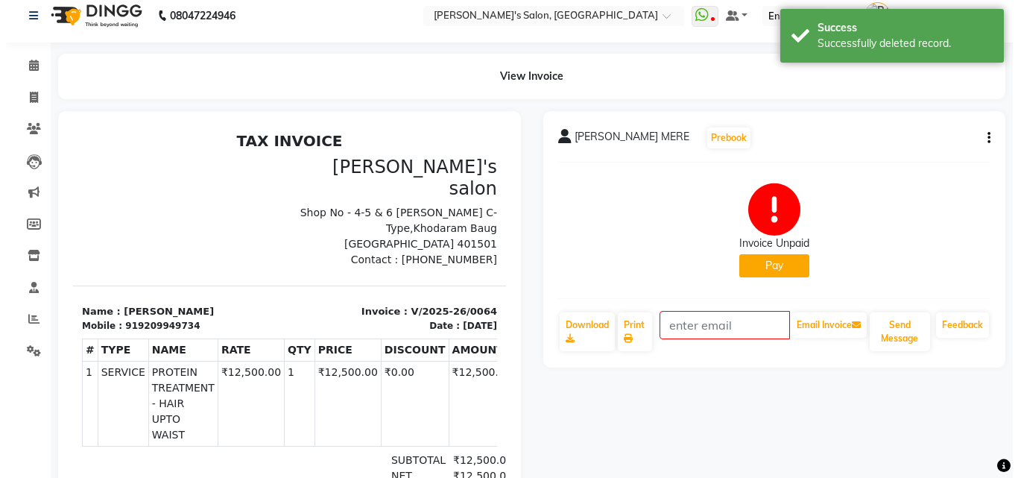
scroll to position [0, 0]
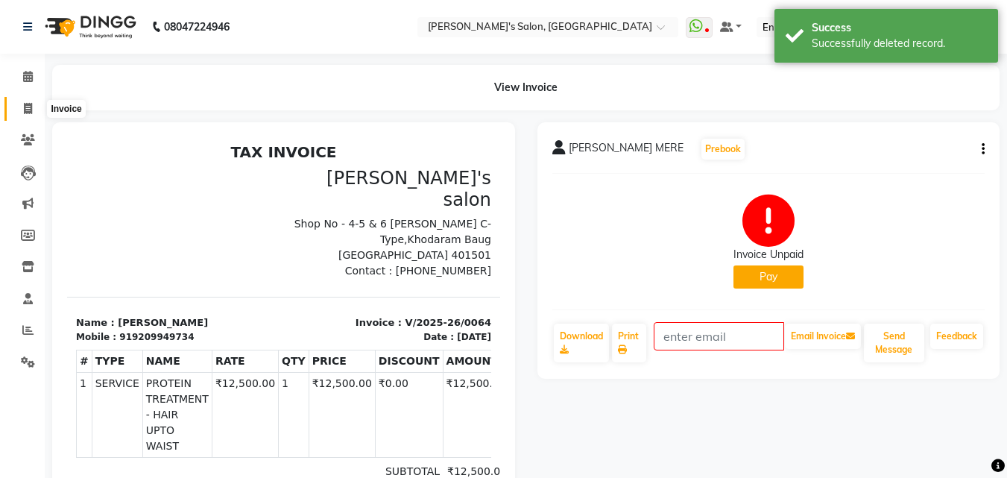
click at [33, 104] on span at bounding box center [28, 109] width 26 height 17
select select "service"
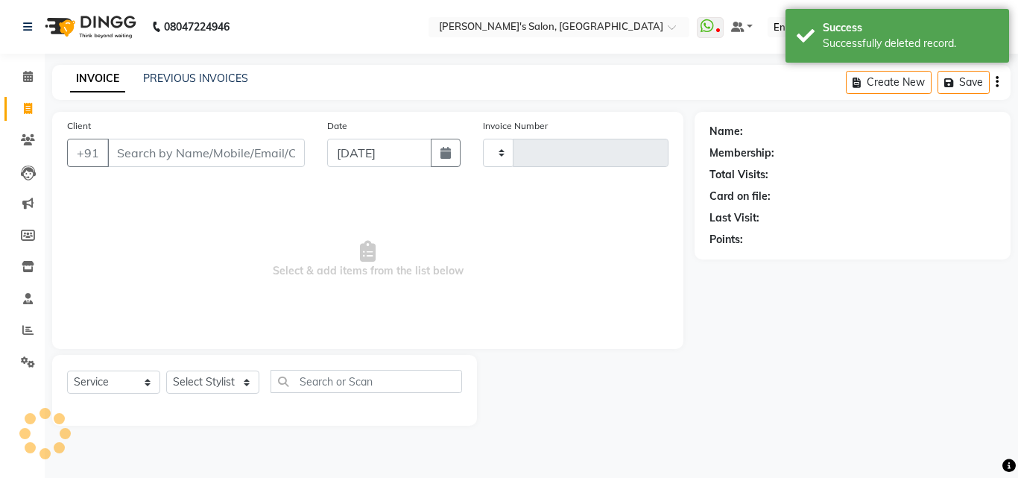
type input "0066"
select select "5023"
